Goal: Information Seeking & Learning: Learn about a topic

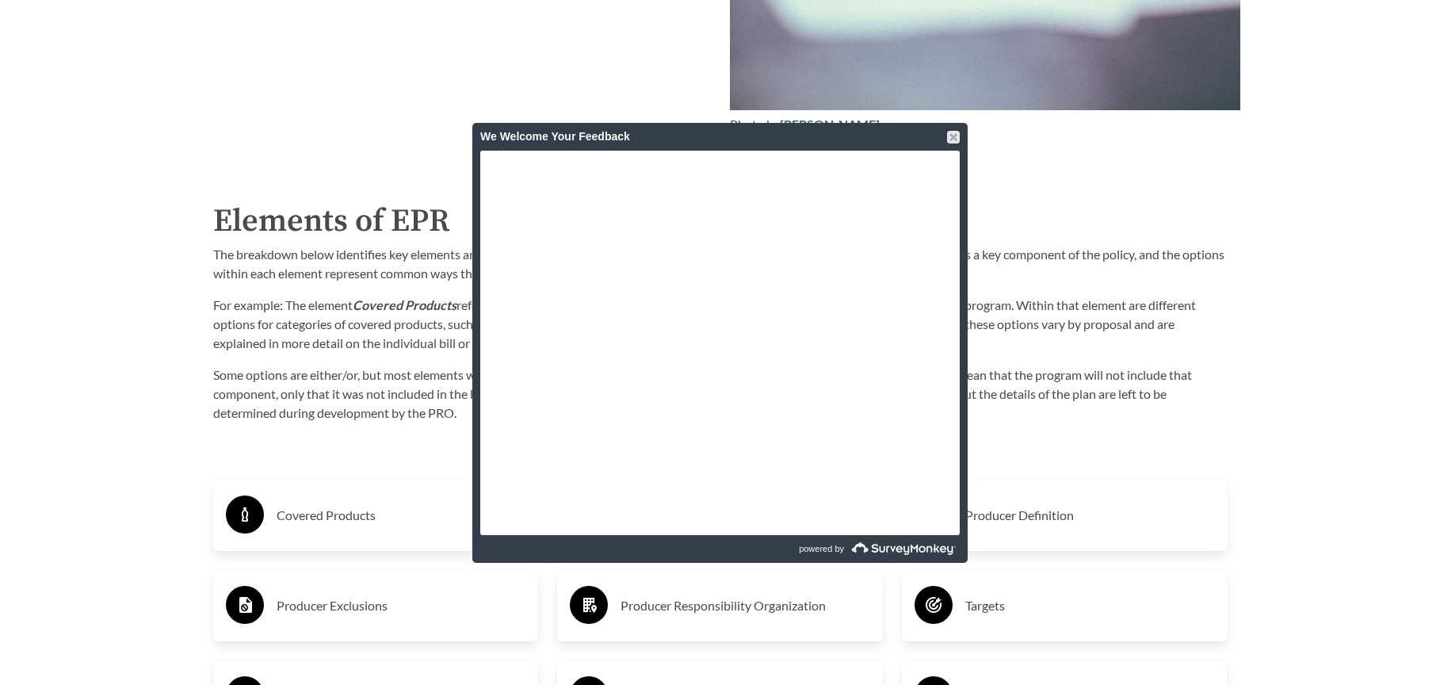
scroll to position [2392, 0]
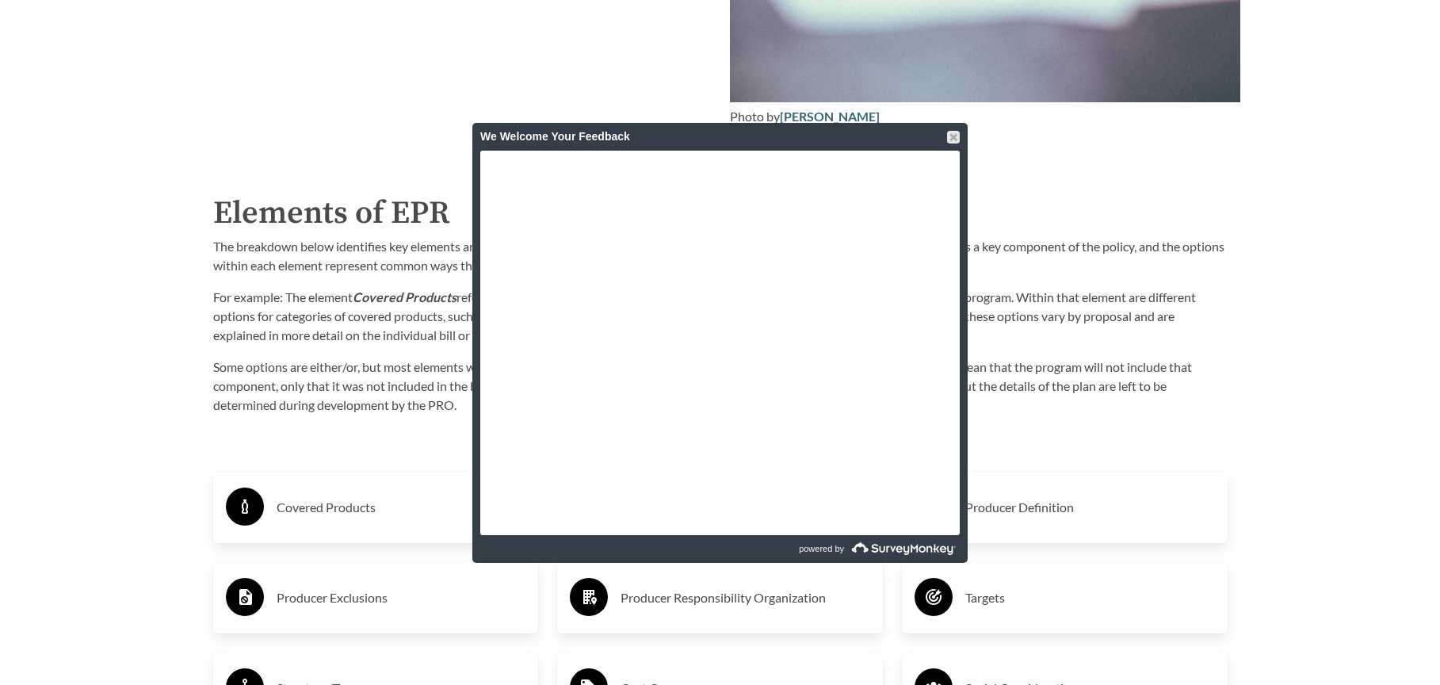
click at [396, 381] on p "Some options are either/or, but most elements will include multiple options tog…" at bounding box center [720, 385] width 1014 height 57
click at [948, 136] on div at bounding box center [953, 137] width 13 height 13
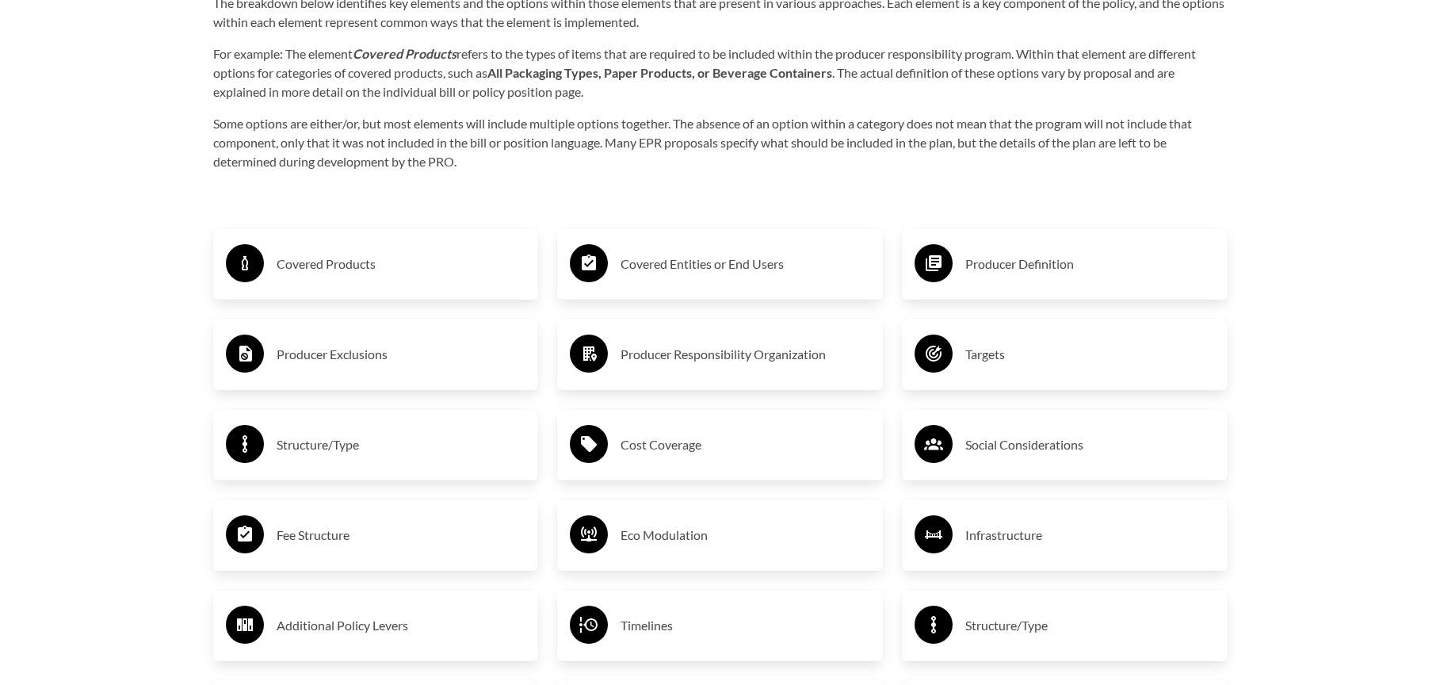
scroll to position [2640, 0]
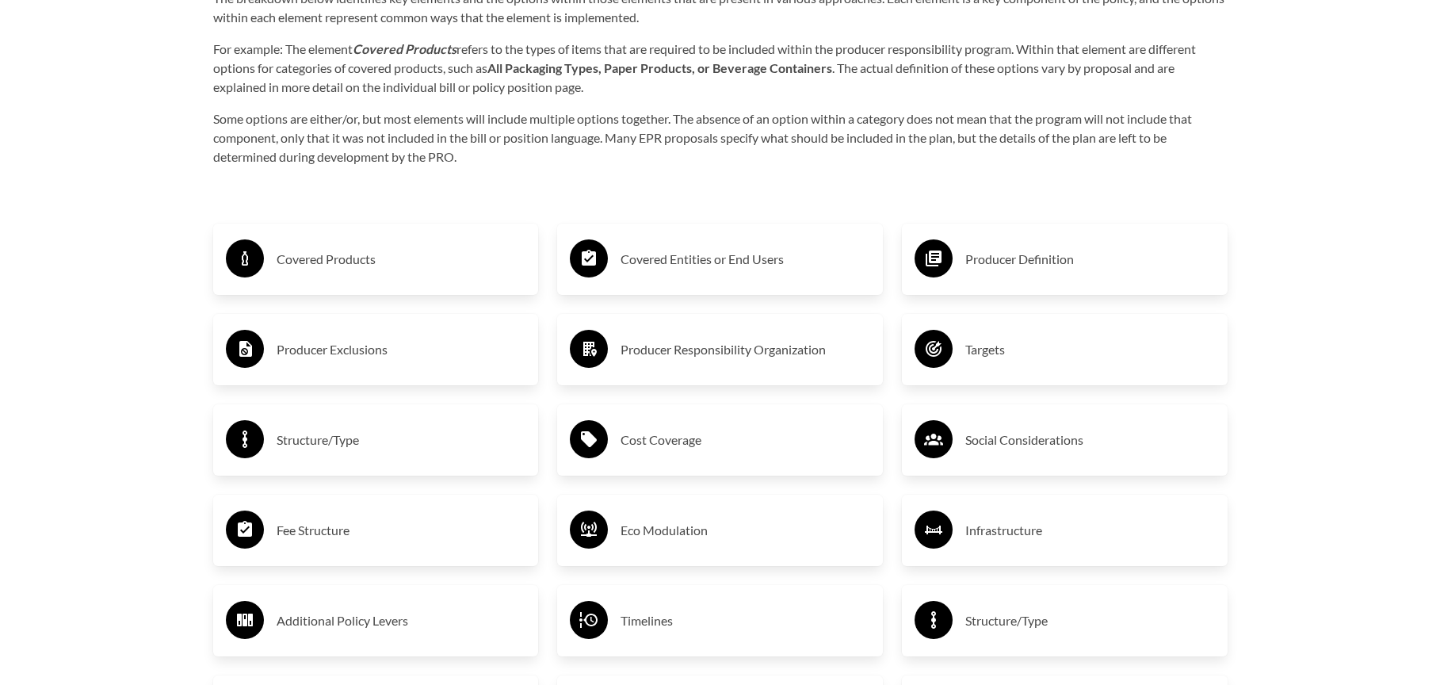
click at [464, 246] on h3 "Covered Products" at bounding box center [402, 258] width 250 height 25
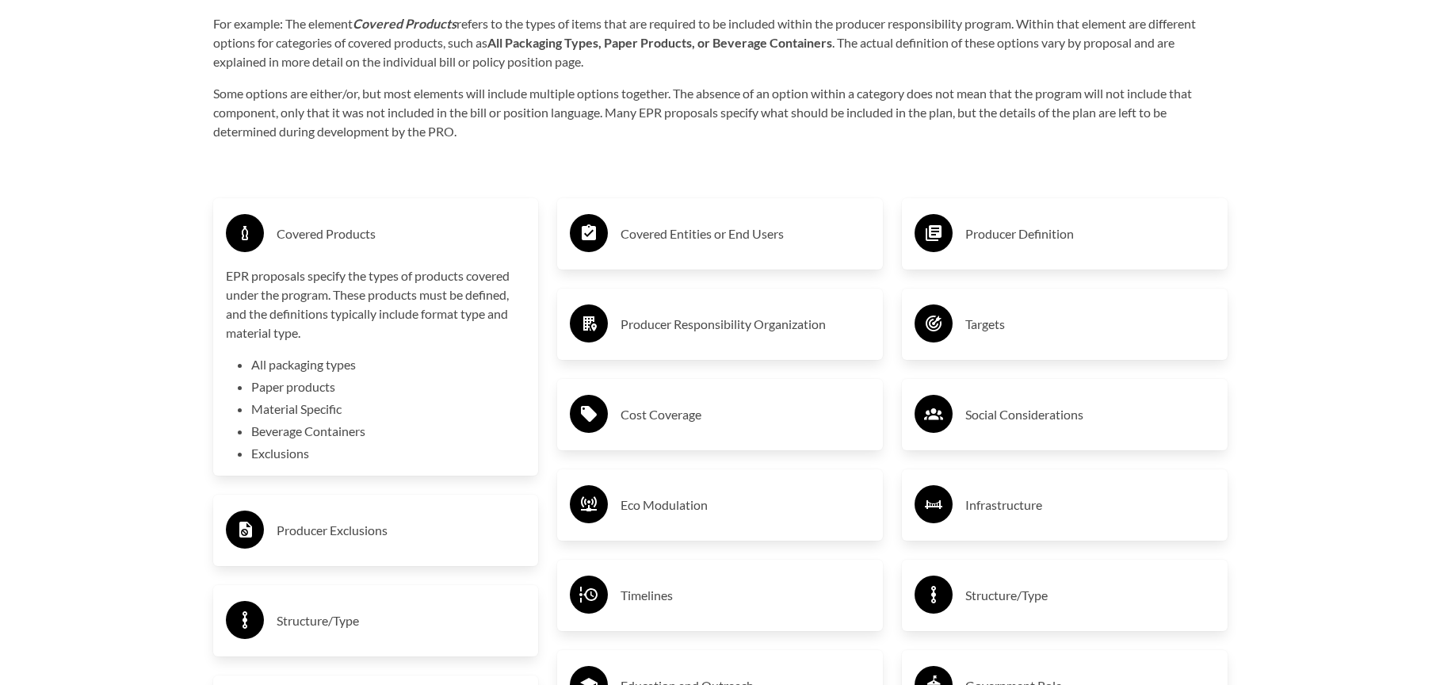
scroll to position [2670, 0]
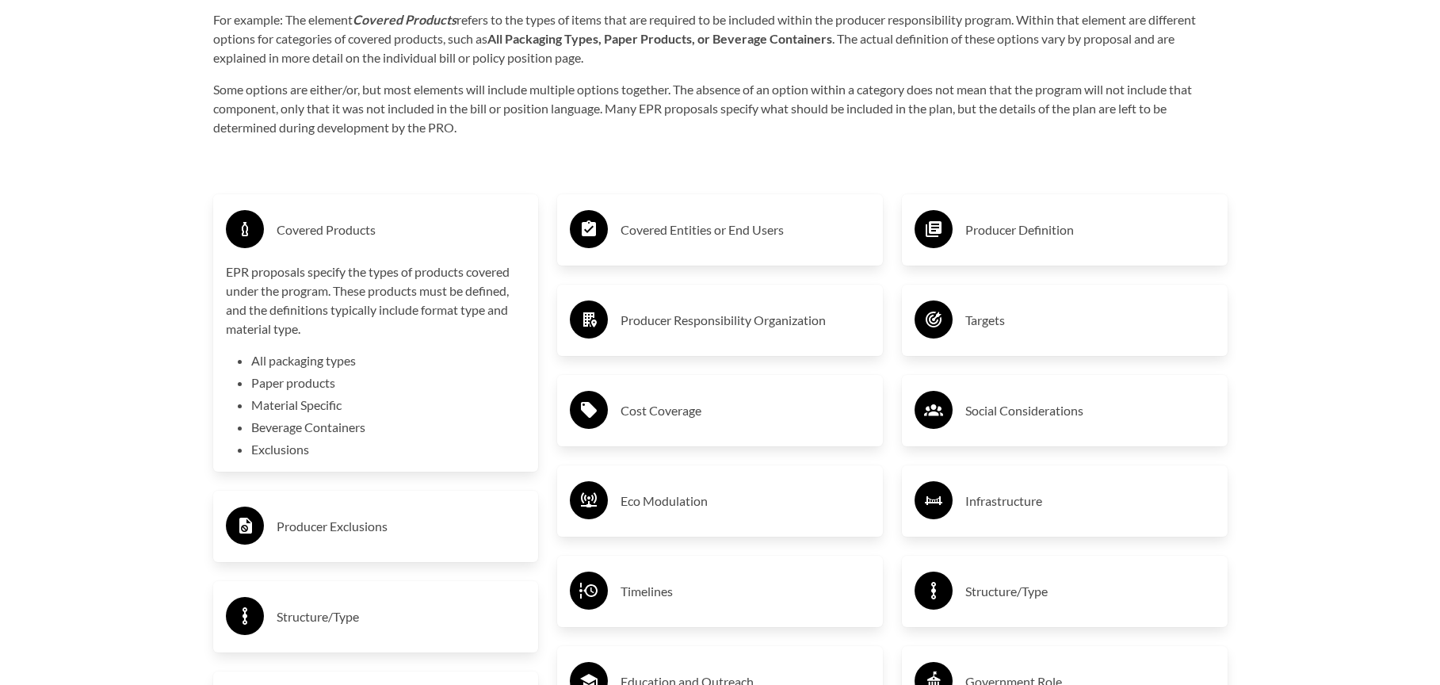
click at [837, 241] on h3 "Covered Entities or End Users" at bounding box center [745, 229] width 250 height 25
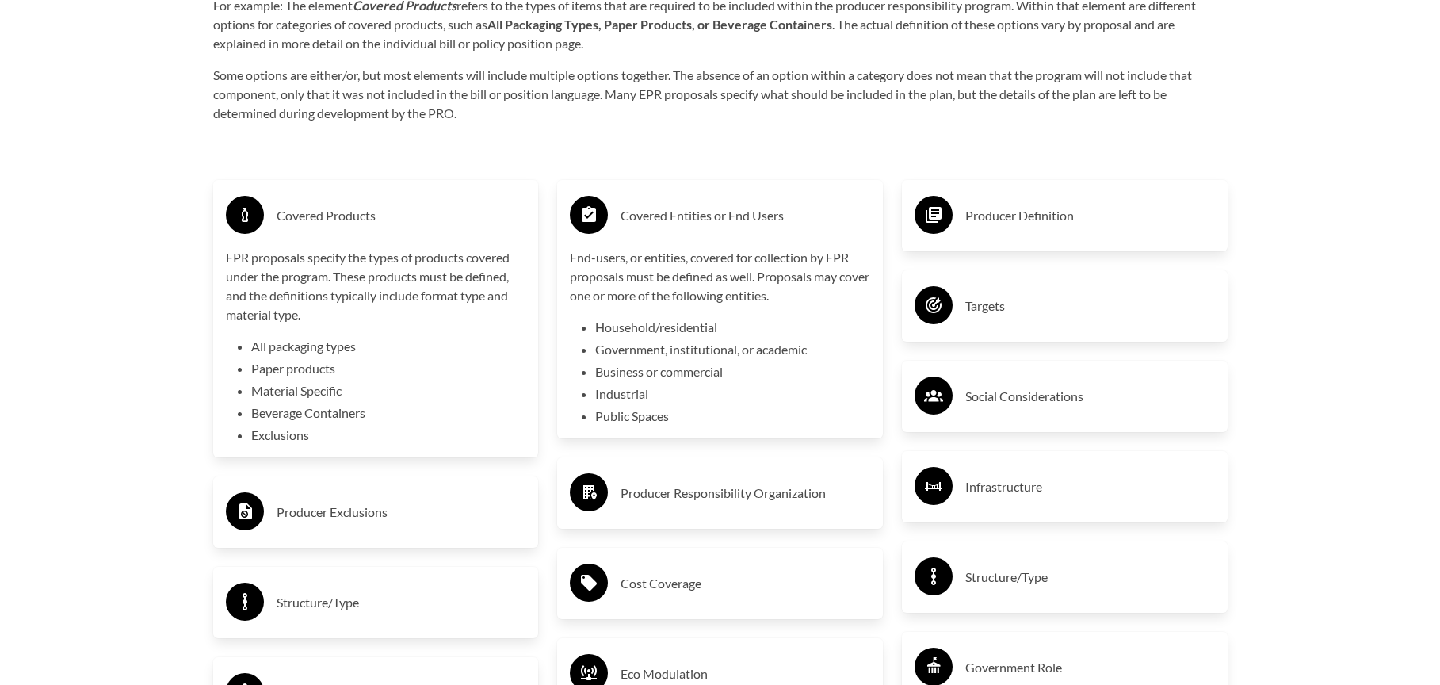
scroll to position [2691, 0]
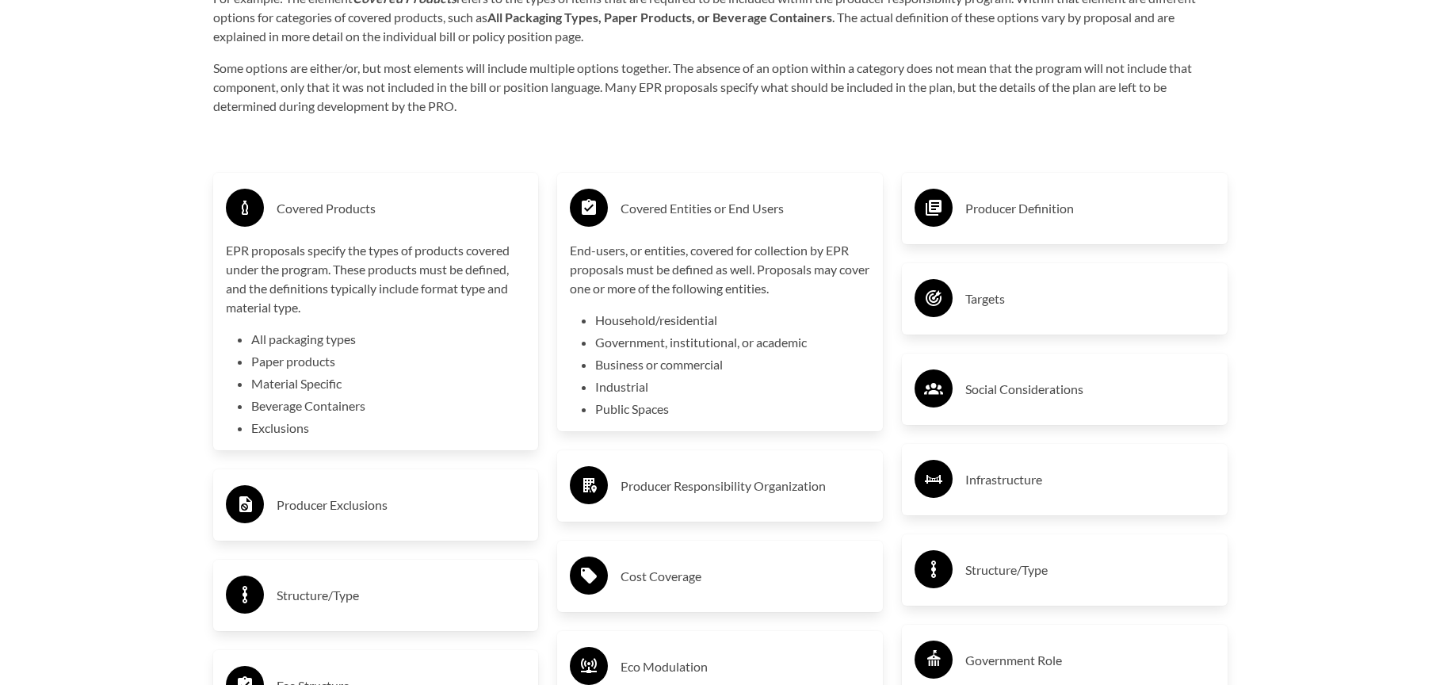
click at [1010, 206] on h3 "Producer Definition" at bounding box center [1090, 208] width 250 height 25
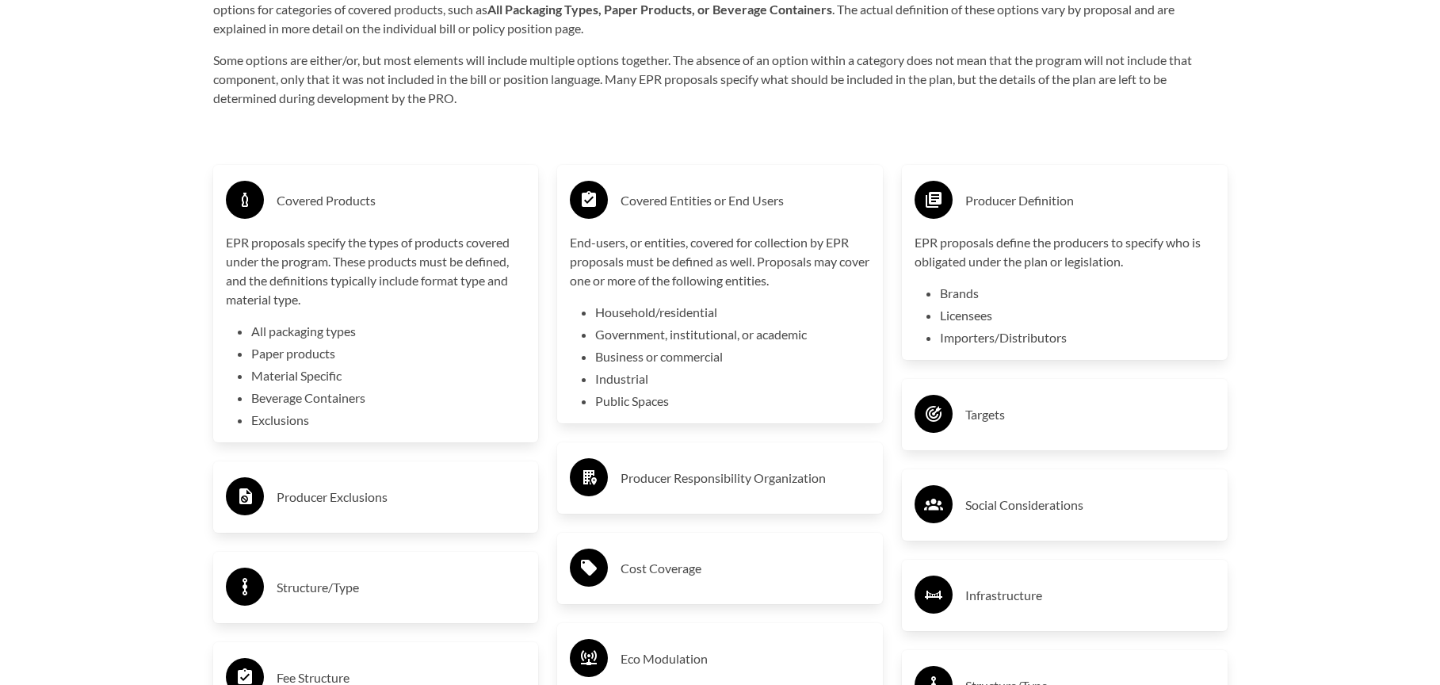
scroll to position [2701, 0]
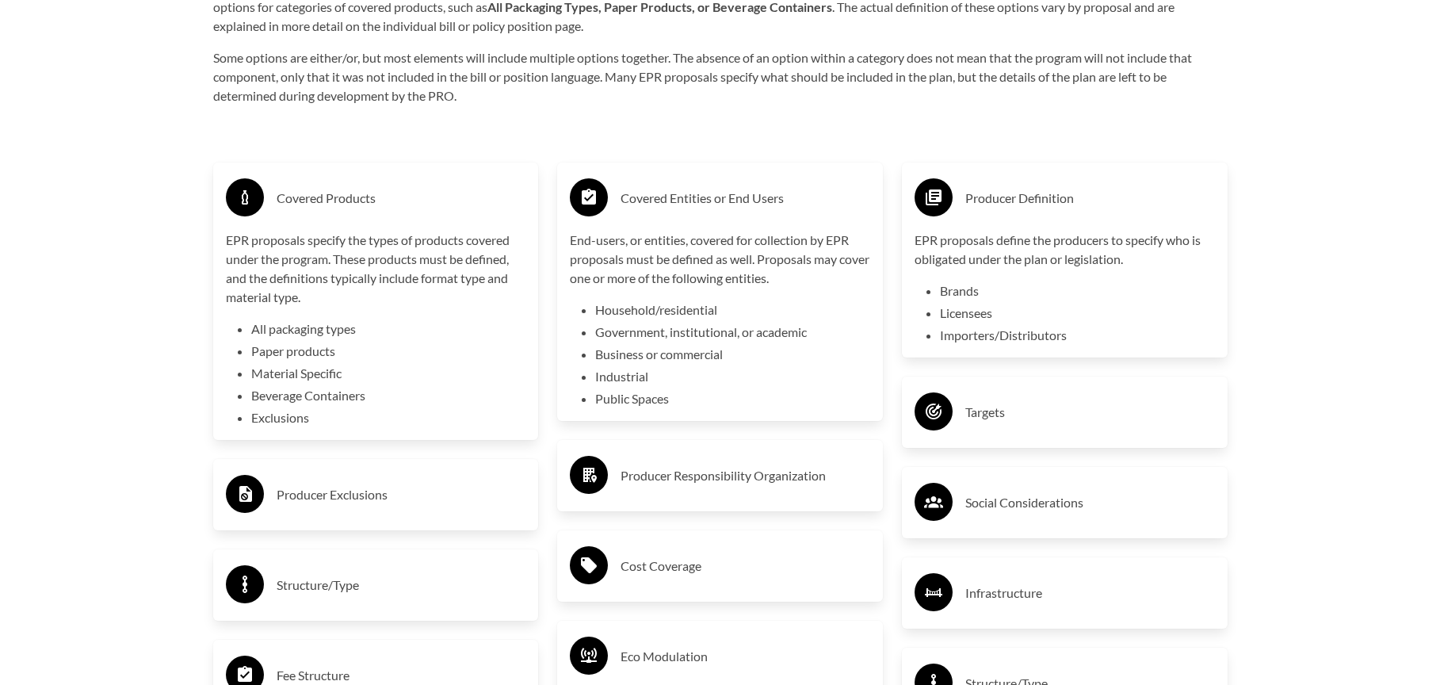
click at [348, 483] on h3 "Producer Exclusions" at bounding box center [402, 494] width 250 height 25
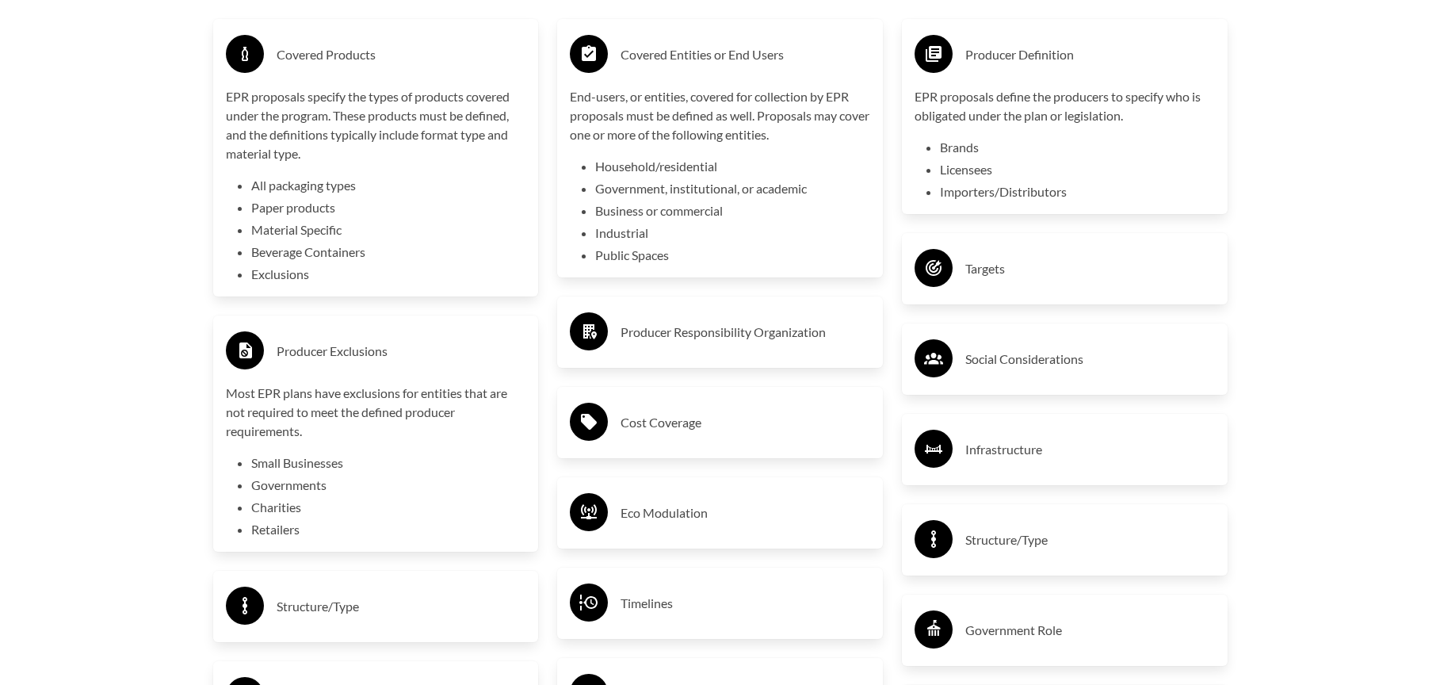
scroll to position [2847, 0]
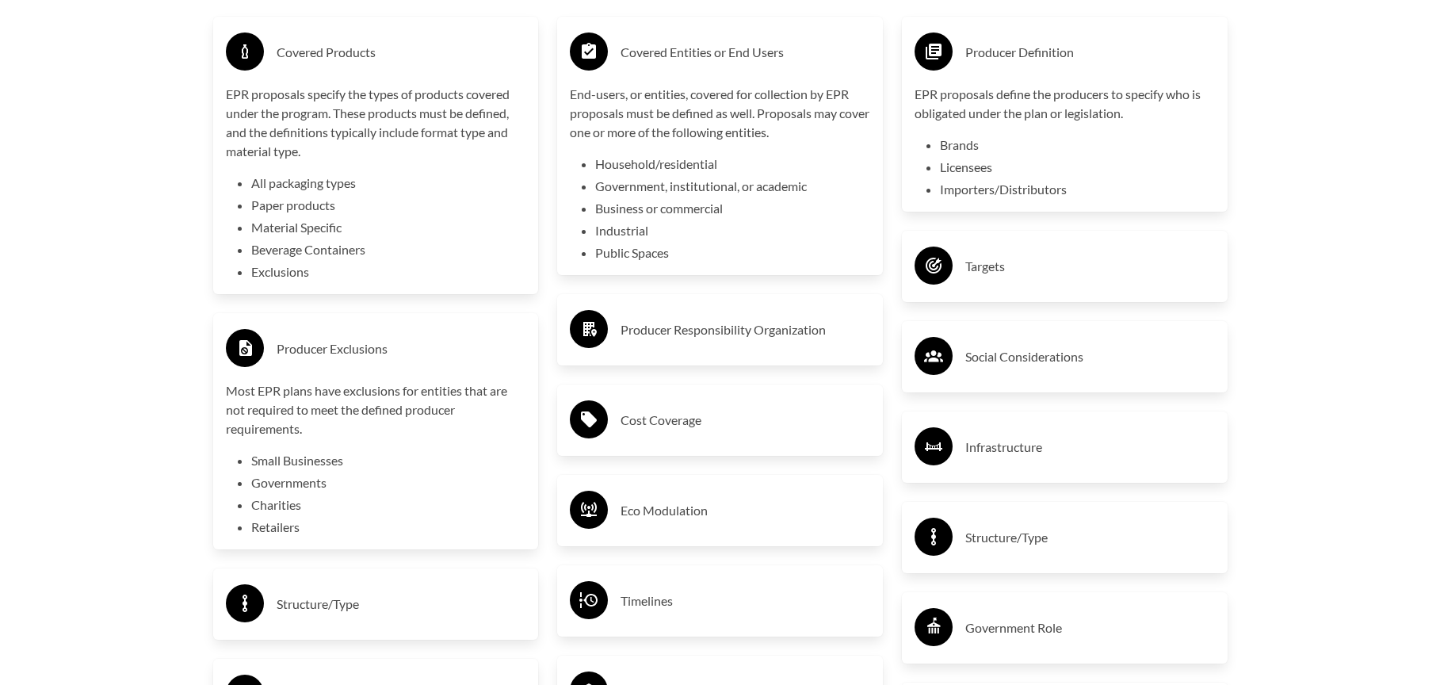
click at [644, 335] on h3 "Producer Responsibility Organization" at bounding box center [745, 329] width 250 height 25
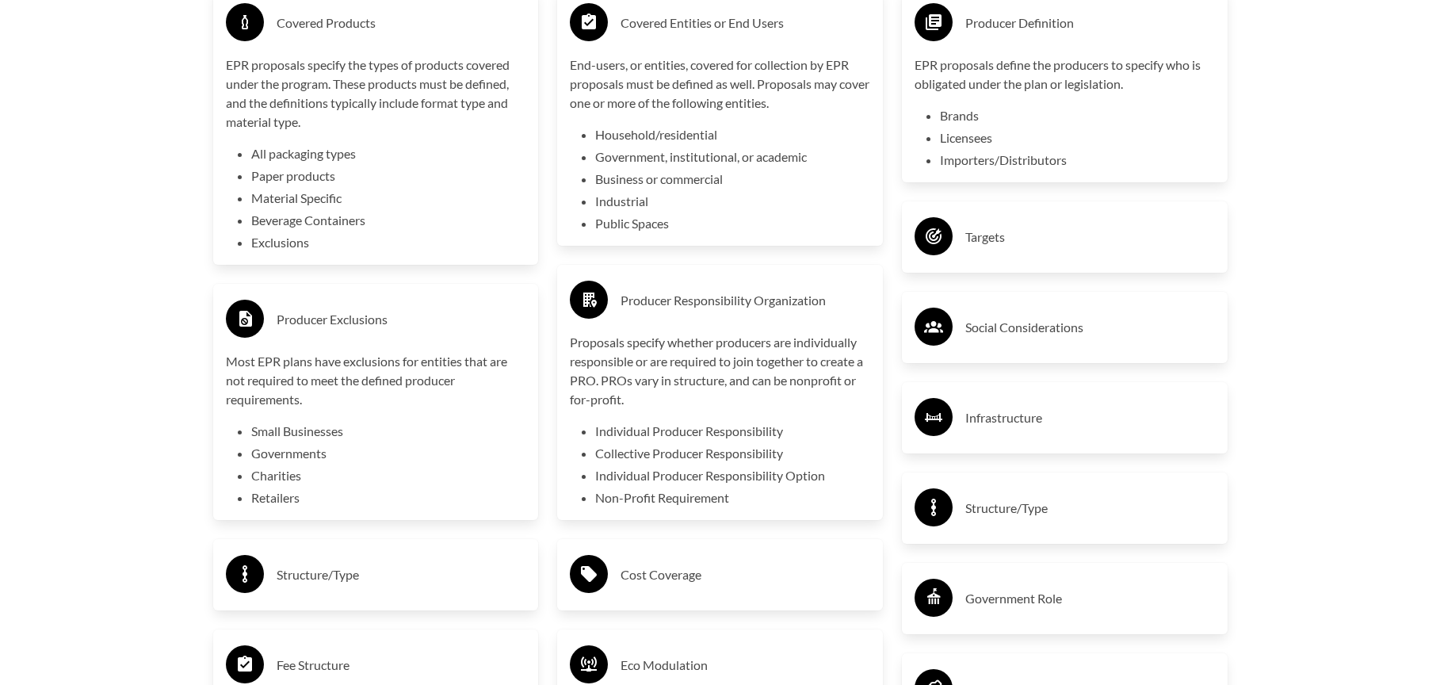
scroll to position [2878, 0]
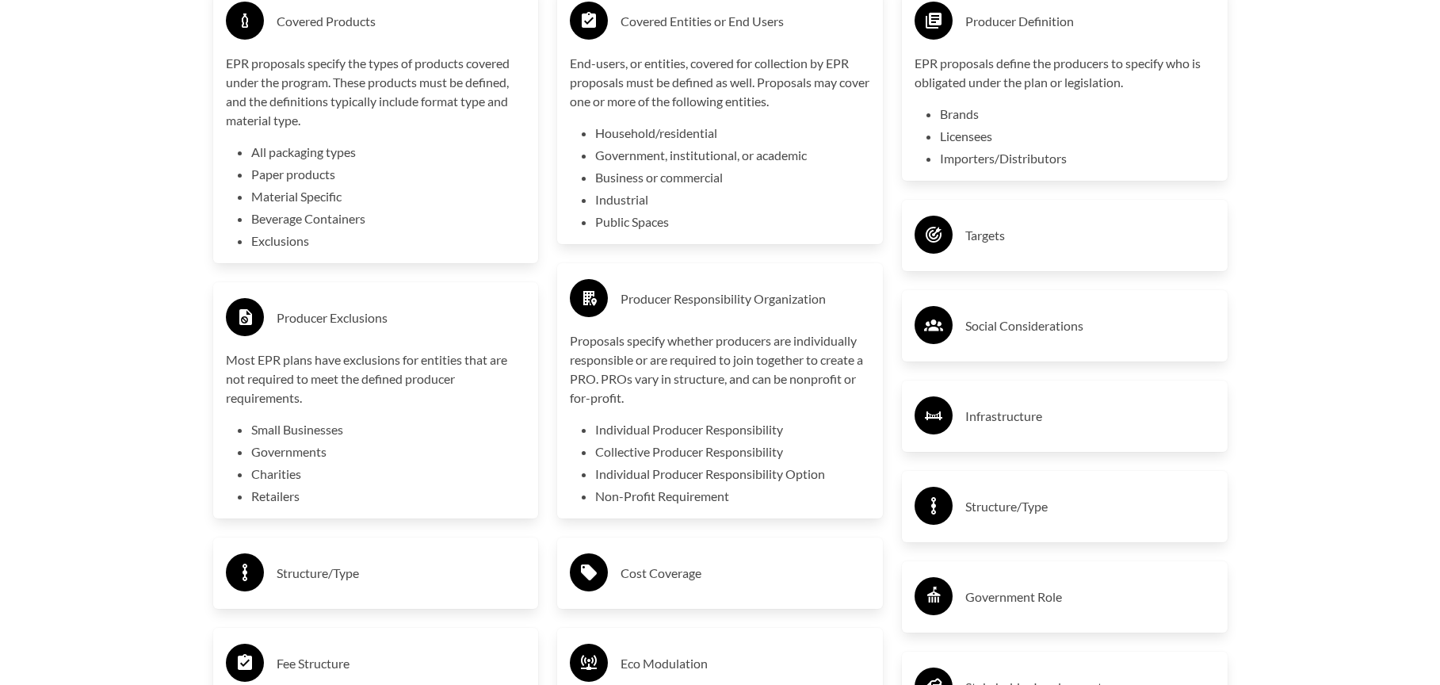
click at [1013, 258] on div "Targets" at bounding box center [1064, 235] width 300 height 46
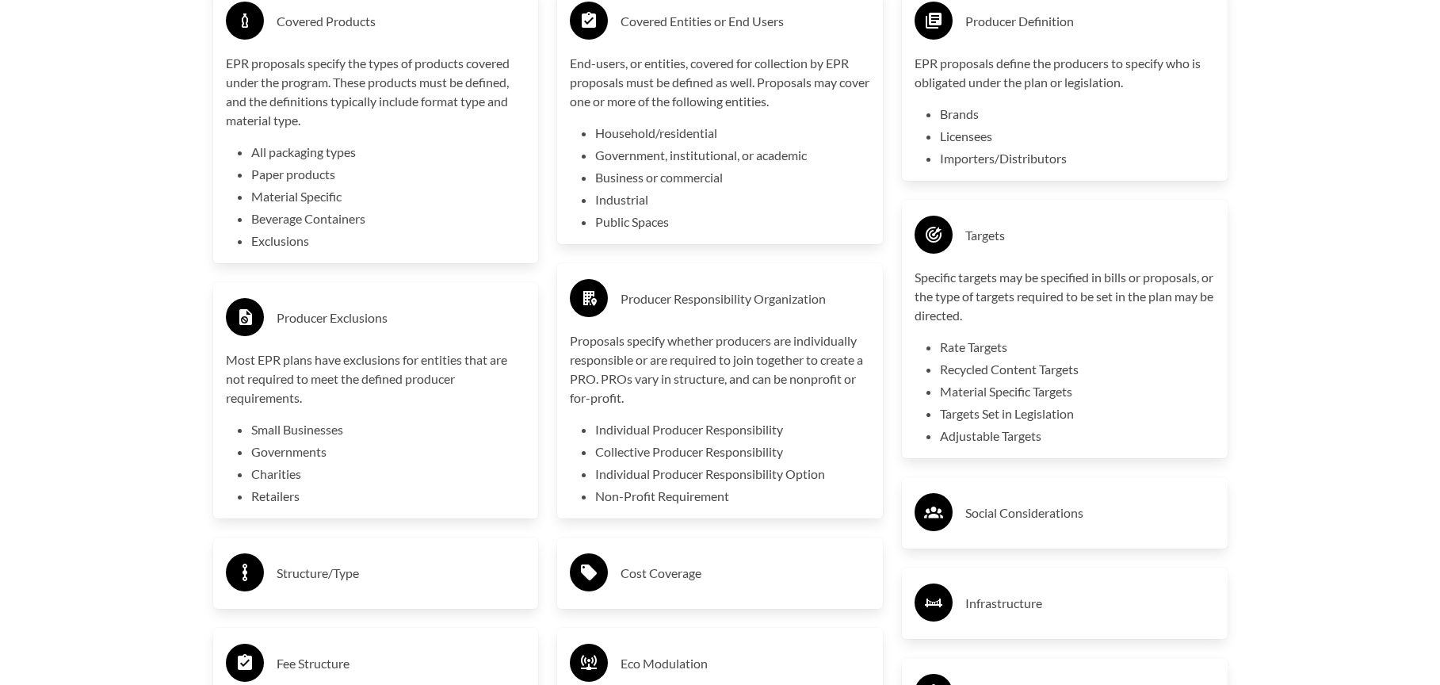
click at [956, 525] on div "Social Considerations" at bounding box center [1064, 513] width 300 height 46
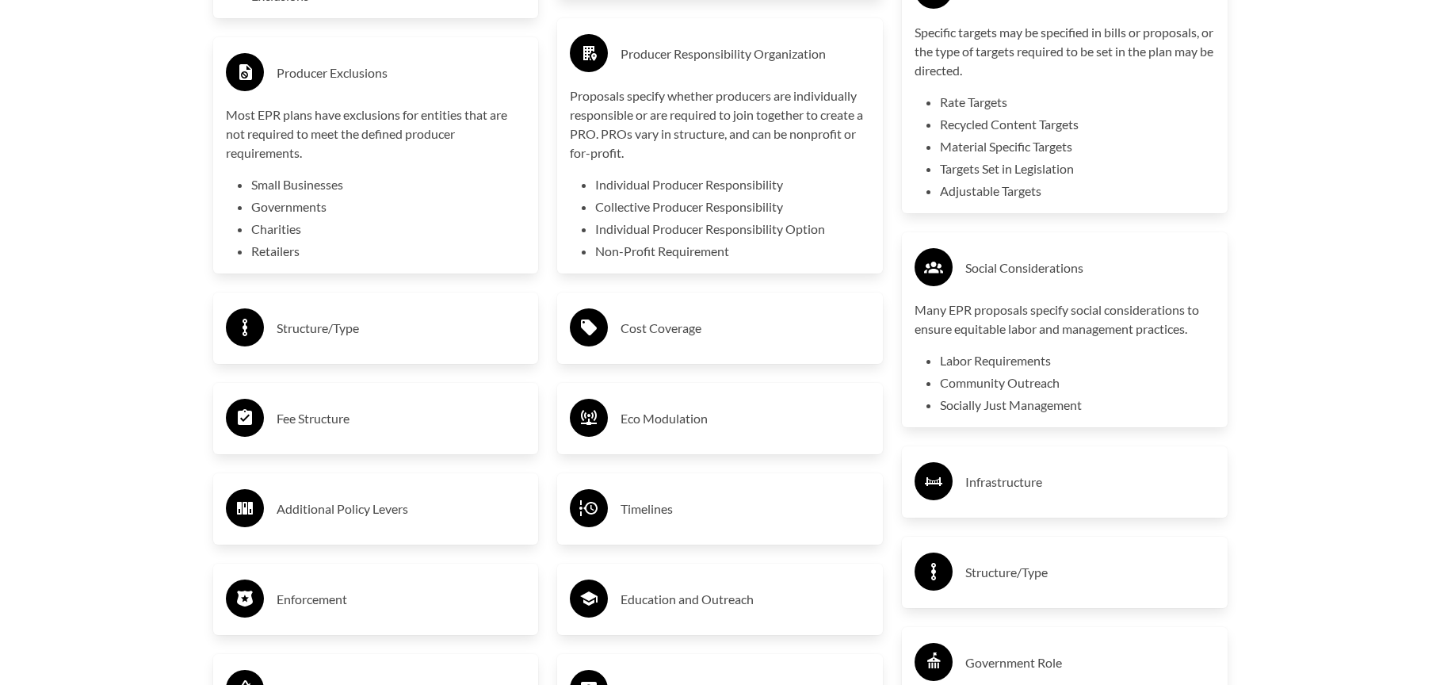
scroll to position [3150, 0]
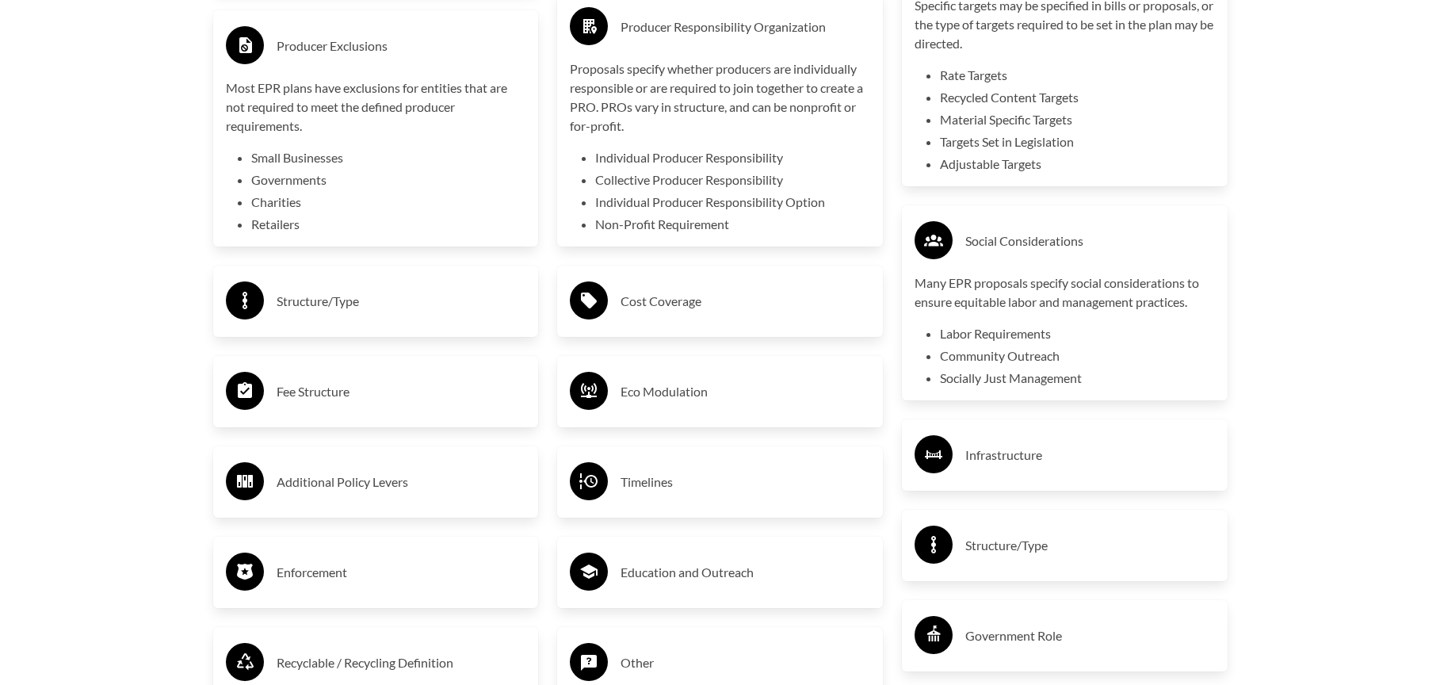
click at [709, 296] on h3 "Cost Coverage" at bounding box center [745, 300] width 250 height 25
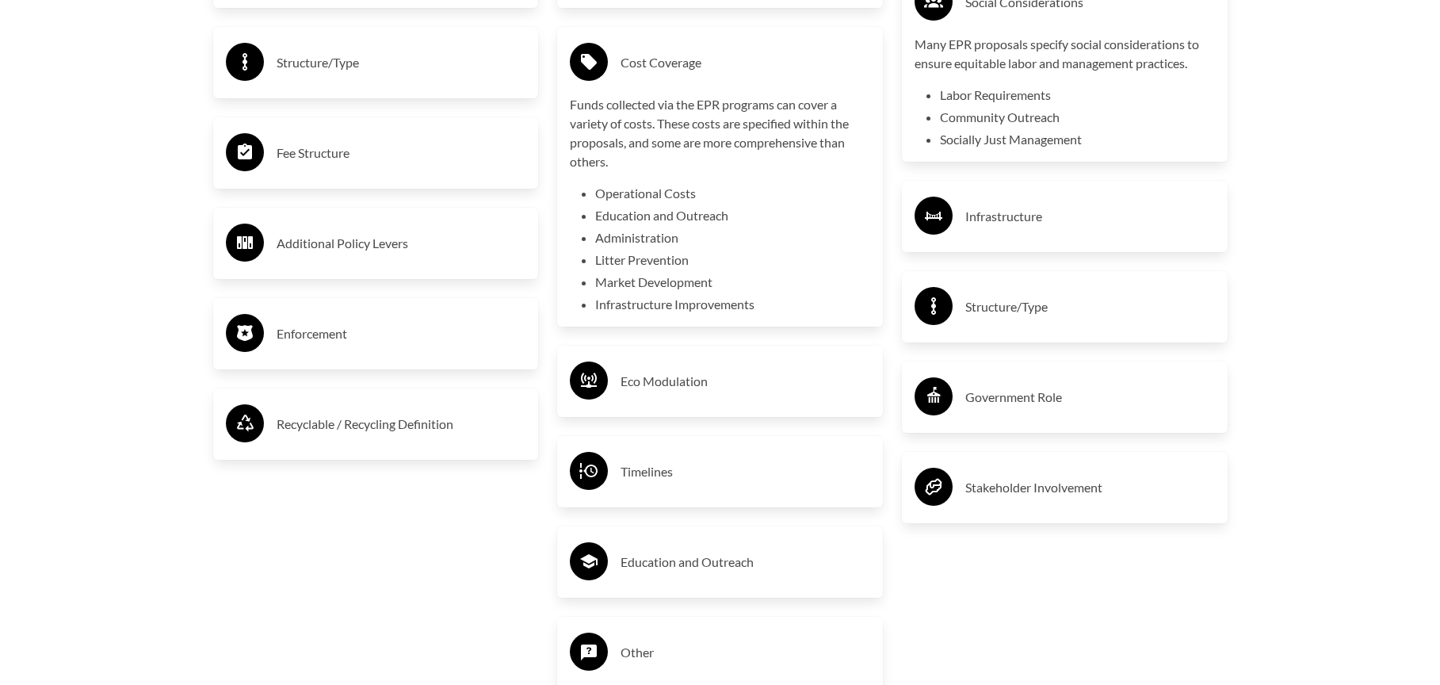
scroll to position [3395, 0]
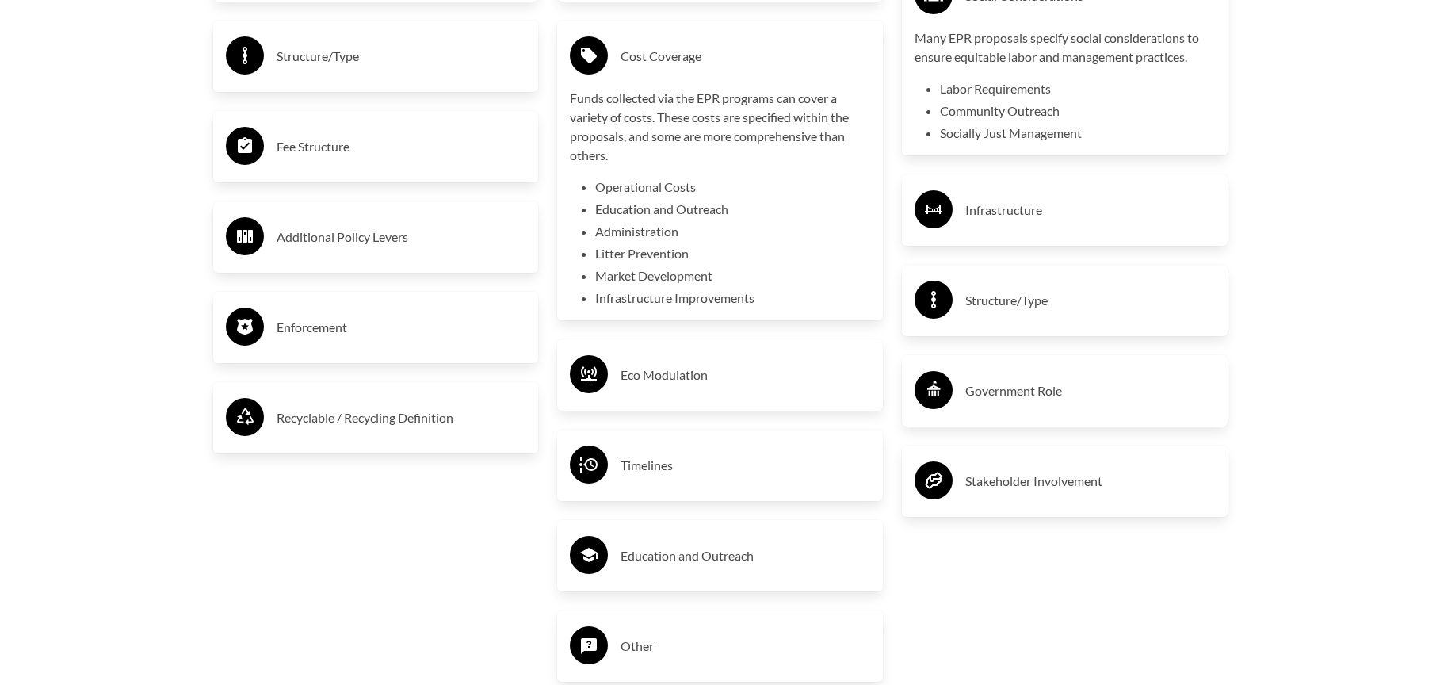
click at [447, 330] on h3 "Enforcement" at bounding box center [402, 327] width 250 height 25
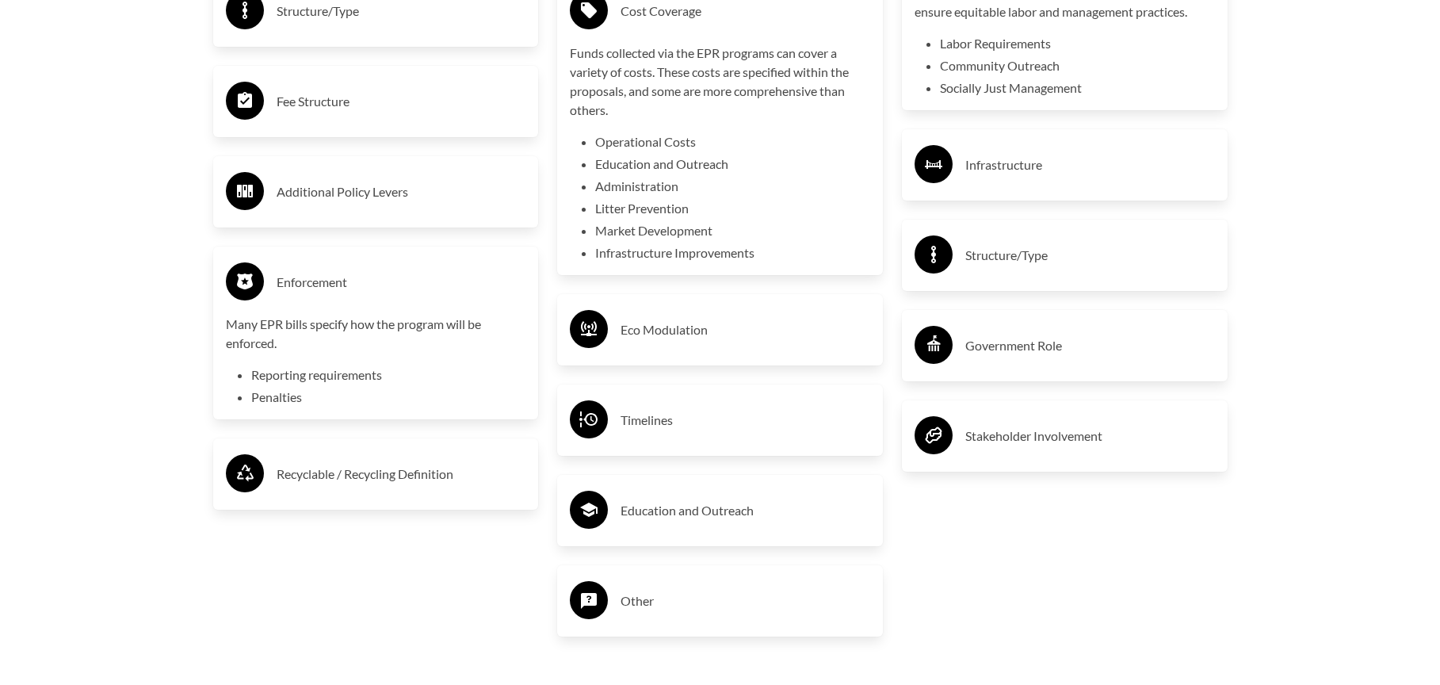
scroll to position [3441, 0]
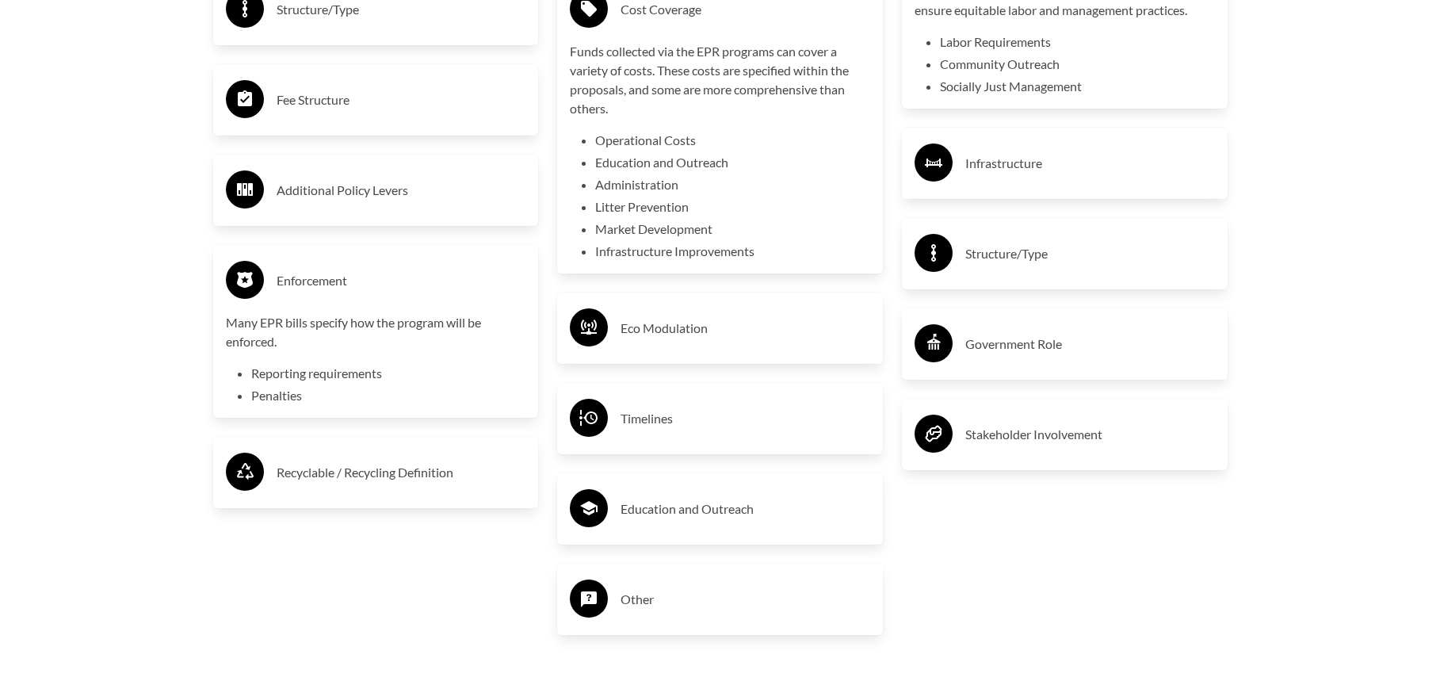
click at [738, 330] on h3 "Eco Modulation" at bounding box center [745, 327] width 250 height 25
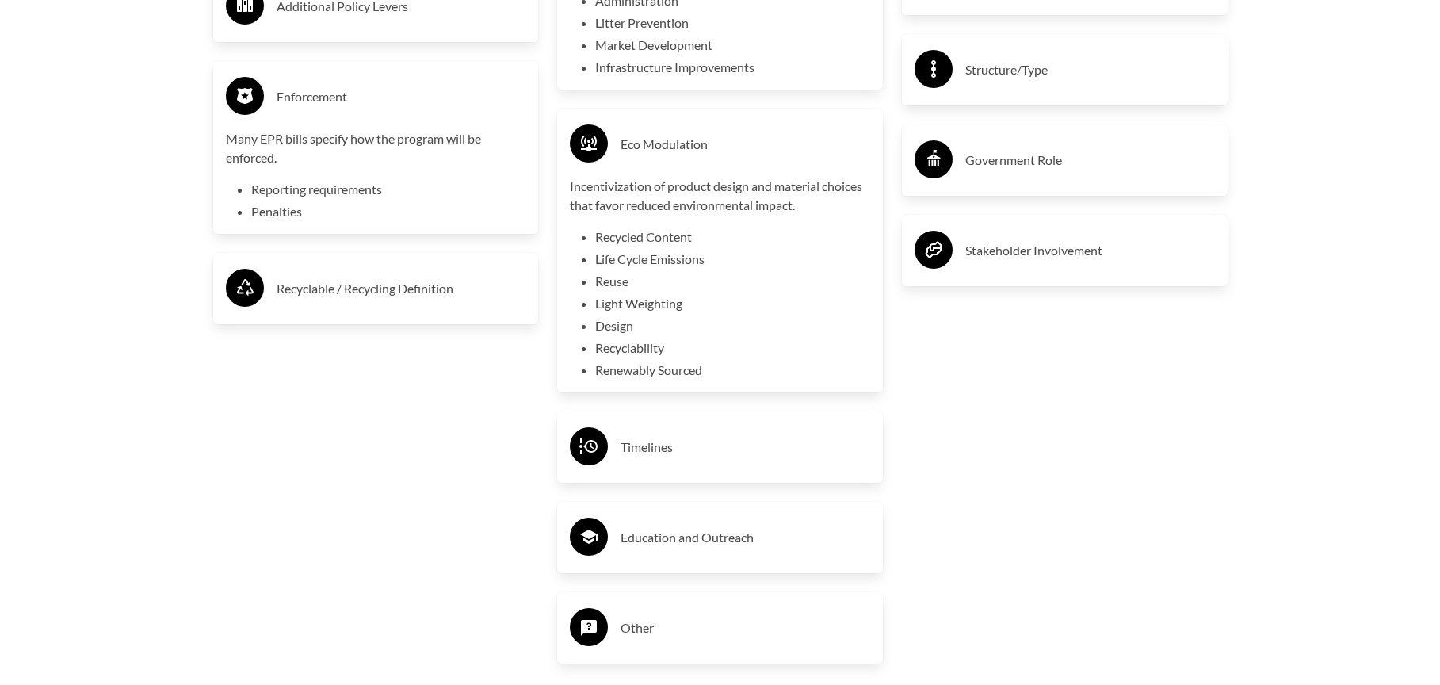
scroll to position [3704, 0]
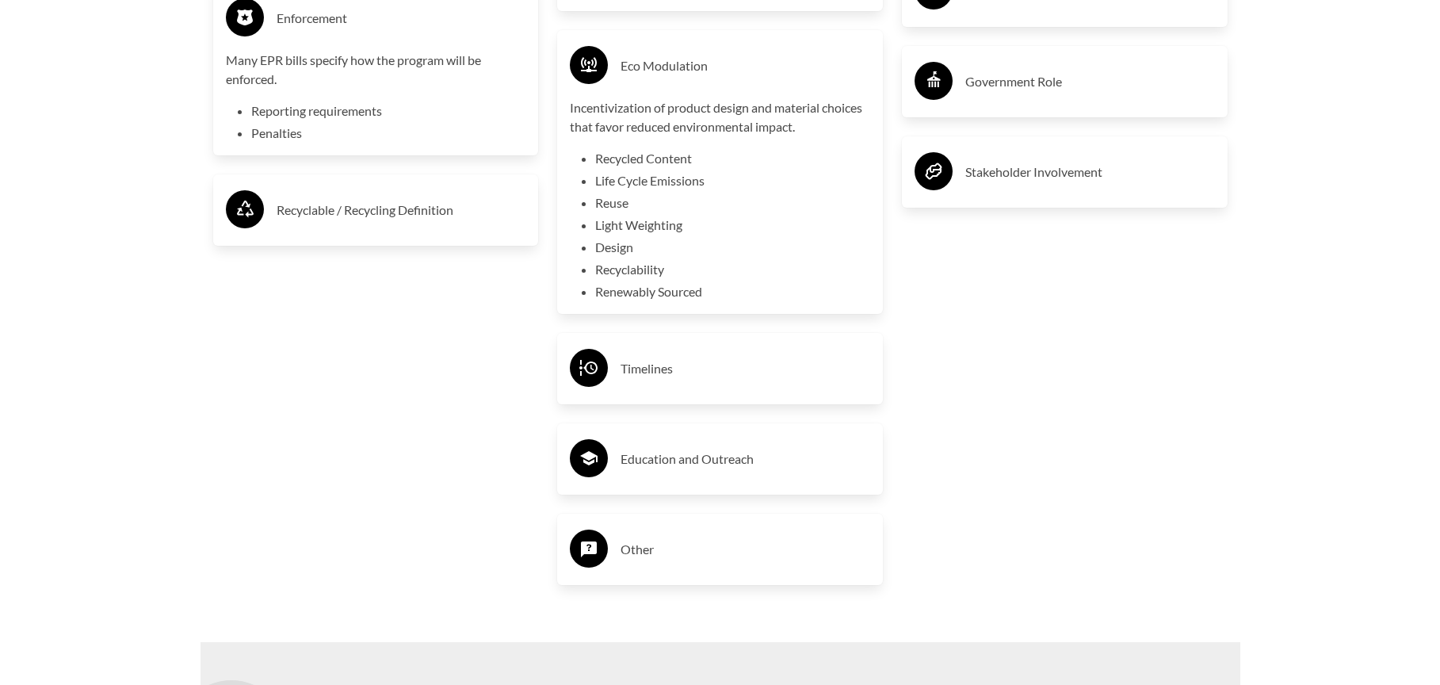
click at [724, 370] on h3 "Timelines" at bounding box center [745, 368] width 250 height 25
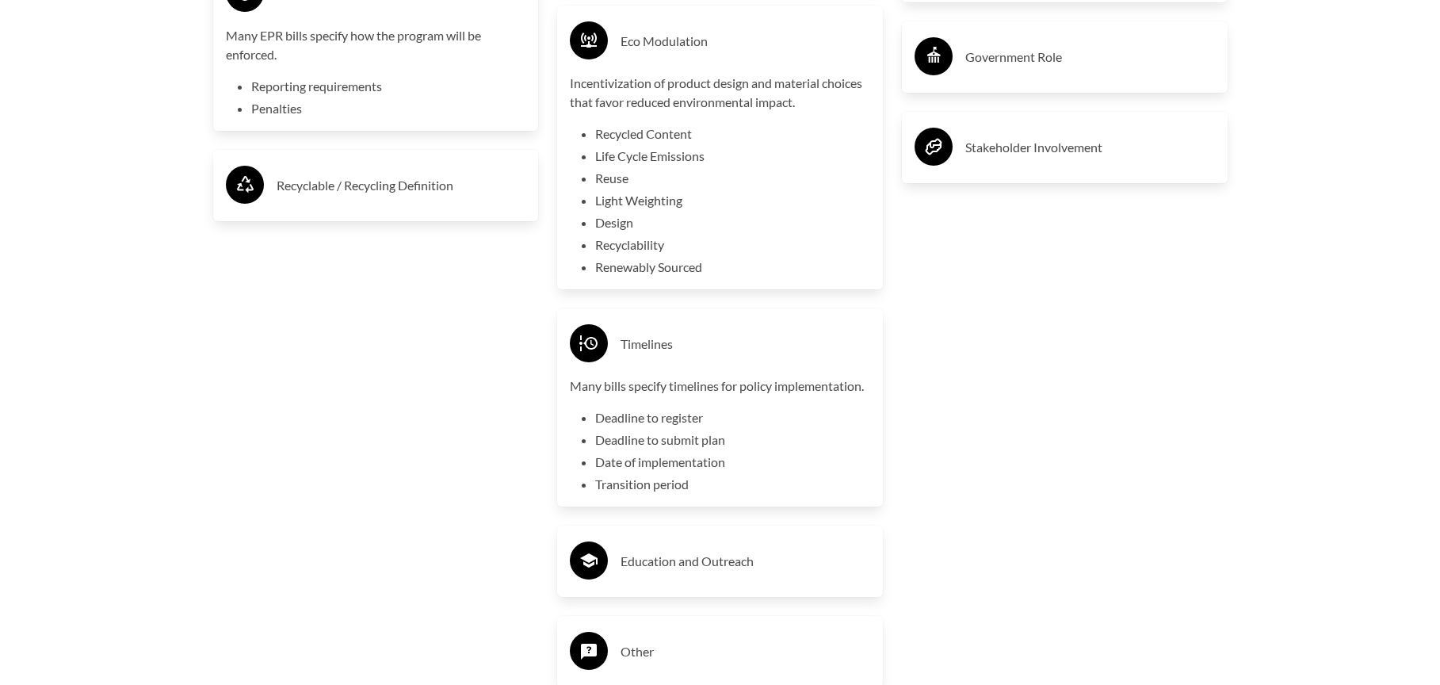
scroll to position [3752, 0]
